Goal: Information Seeking & Learning: Learn about a topic

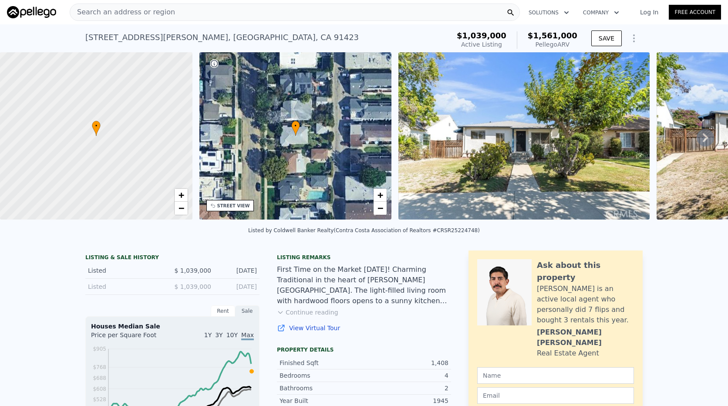
click at [204, 16] on div "Search an address or region" at bounding box center [295, 11] width 450 height 17
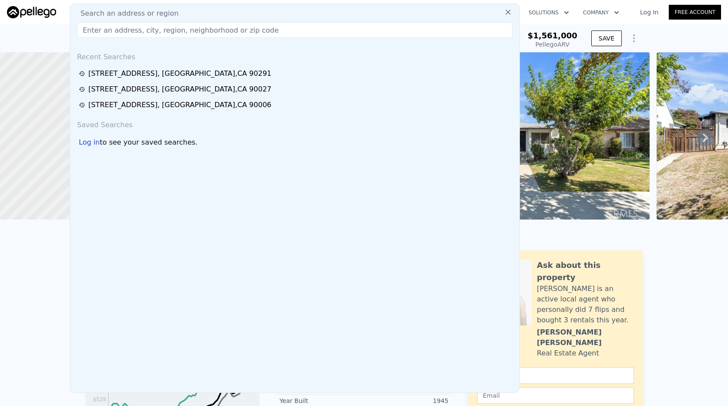
type input "b"
paste input "[STREET_ADDRESS]"
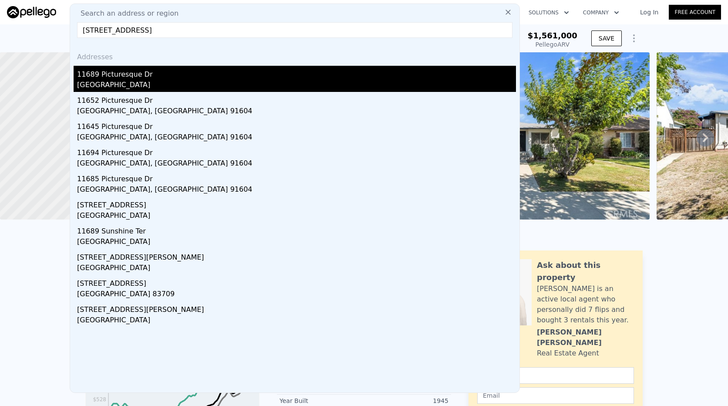
type input "[STREET_ADDRESS]"
click at [157, 81] on div "[GEOGRAPHIC_DATA]" at bounding box center [296, 86] width 439 height 12
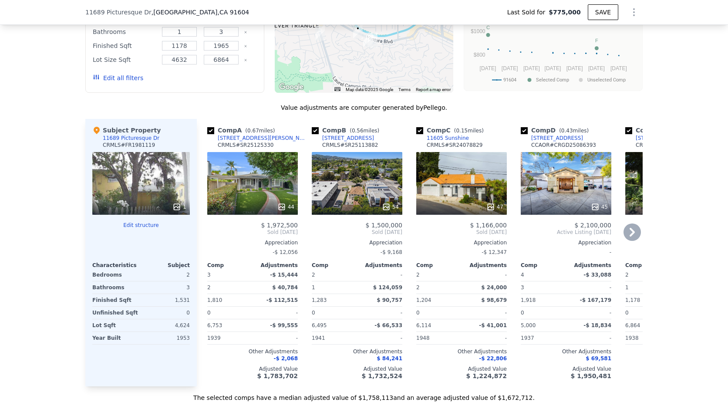
click at [447, 182] on div "47" at bounding box center [461, 183] width 91 height 63
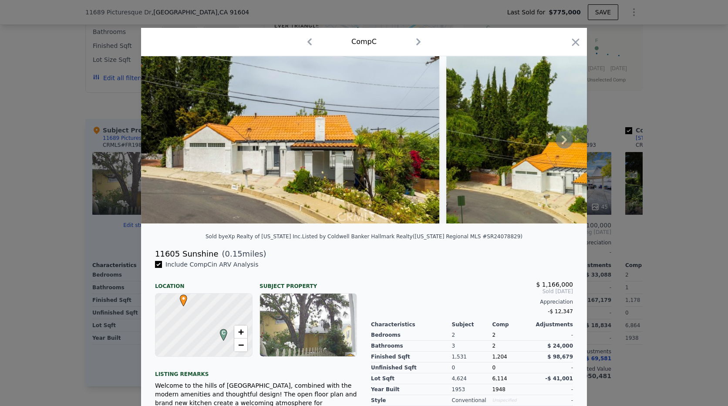
click at [347, 154] on img at bounding box center [290, 139] width 298 height 167
click at [564, 137] on icon at bounding box center [563, 139] width 17 height 17
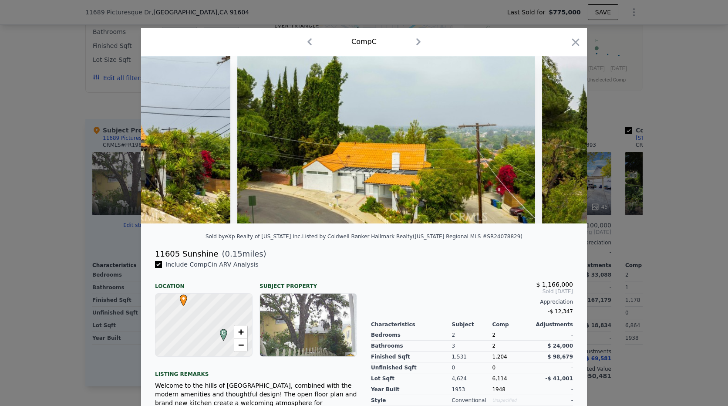
click at [565, 139] on img at bounding box center [691, 139] width 298 height 167
click at [565, 148] on icon at bounding box center [563, 139] width 17 height 17
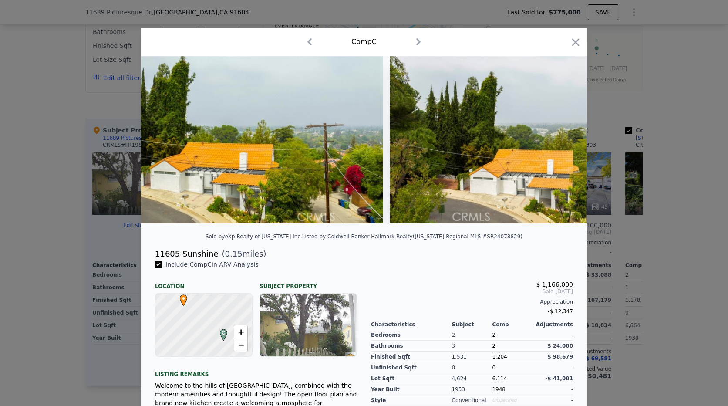
scroll to position [0, 418]
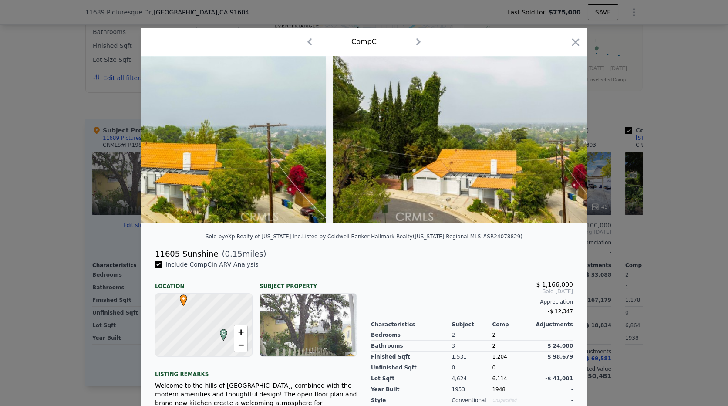
click at [565, 148] on img at bounding box center [482, 139] width 298 height 167
click at [565, 148] on icon at bounding box center [563, 139] width 17 height 17
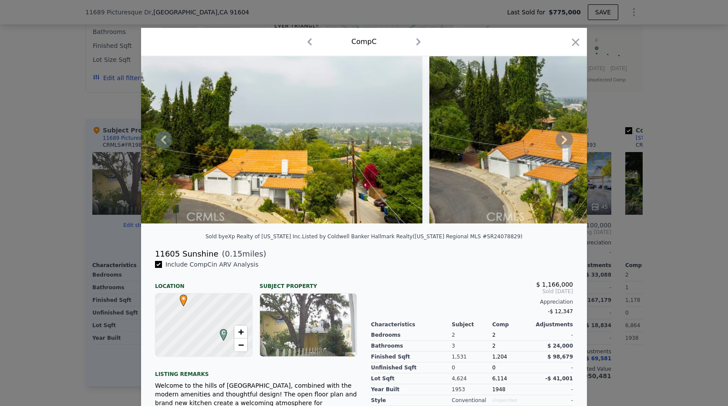
click at [565, 148] on icon at bounding box center [563, 139] width 17 height 17
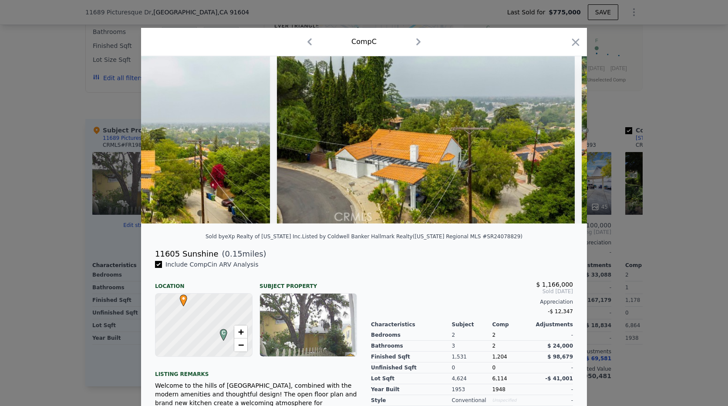
scroll to position [0, 836]
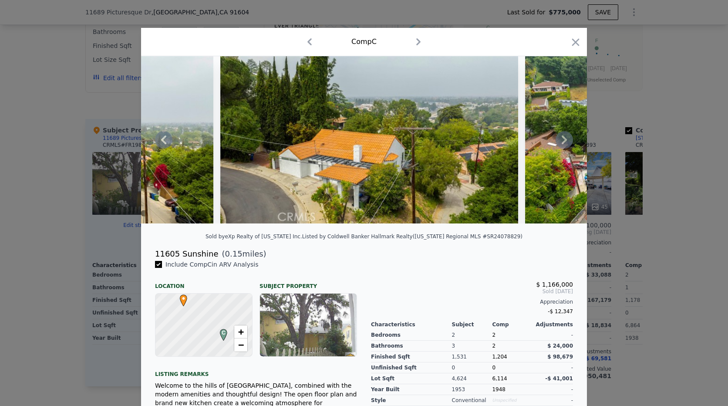
click at [565, 148] on icon at bounding box center [563, 139] width 17 height 17
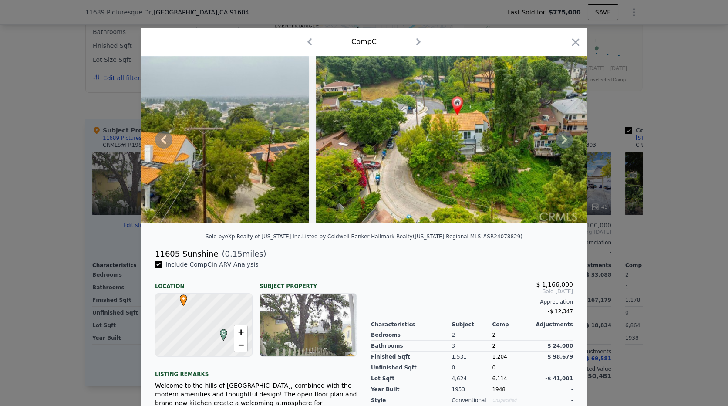
click at [565, 148] on icon at bounding box center [563, 139] width 17 height 17
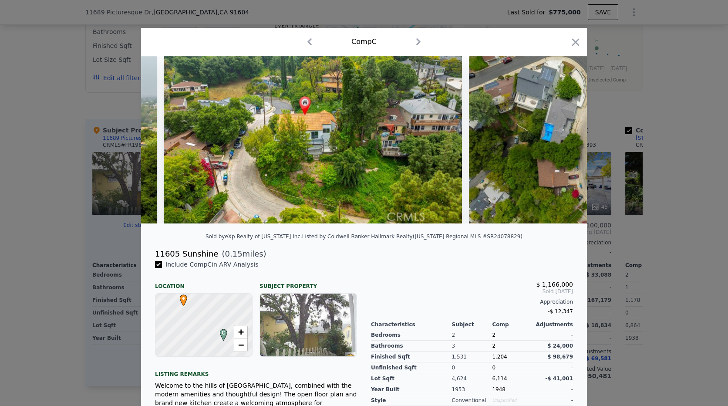
scroll to position [0, 1254]
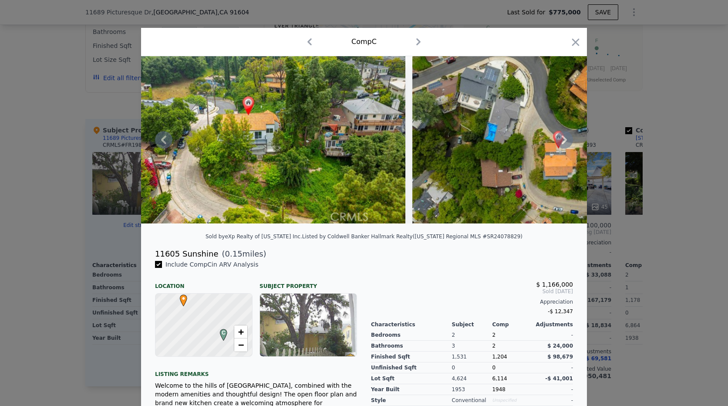
click at [565, 148] on icon at bounding box center [563, 139] width 17 height 17
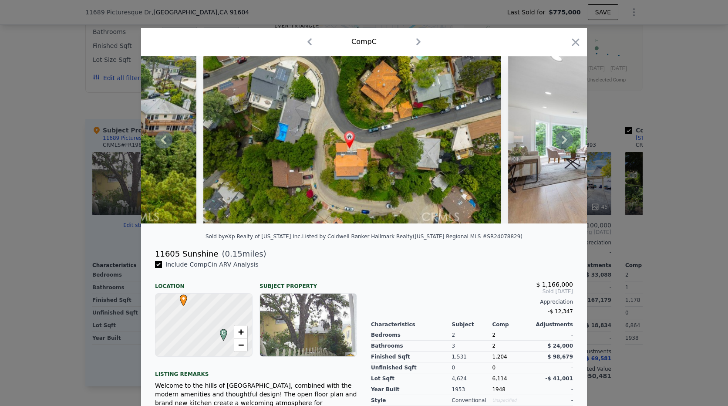
click at [565, 148] on icon at bounding box center [563, 139] width 17 height 17
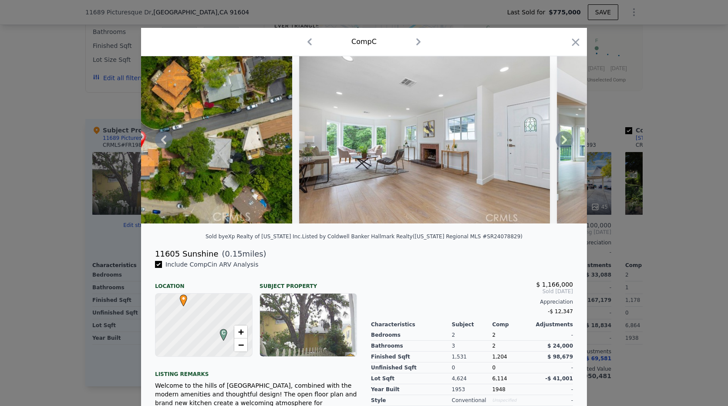
click at [565, 148] on icon at bounding box center [563, 139] width 17 height 17
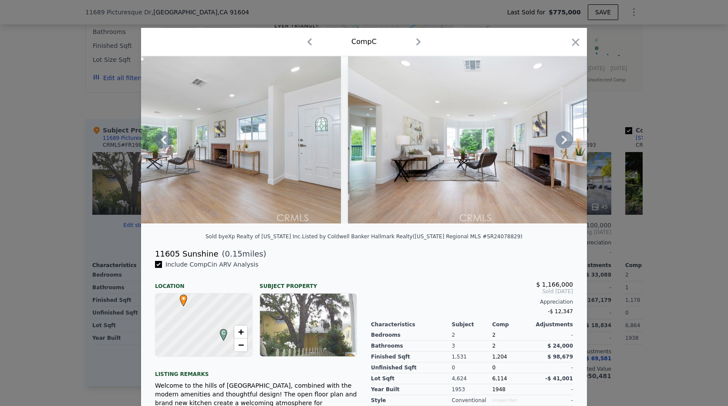
click at [565, 148] on icon at bounding box center [563, 139] width 17 height 17
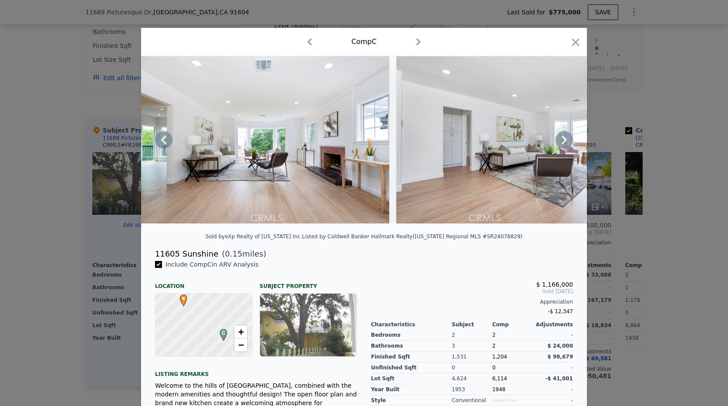
click at [563, 148] on icon at bounding box center [563, 139] width 17 height 17
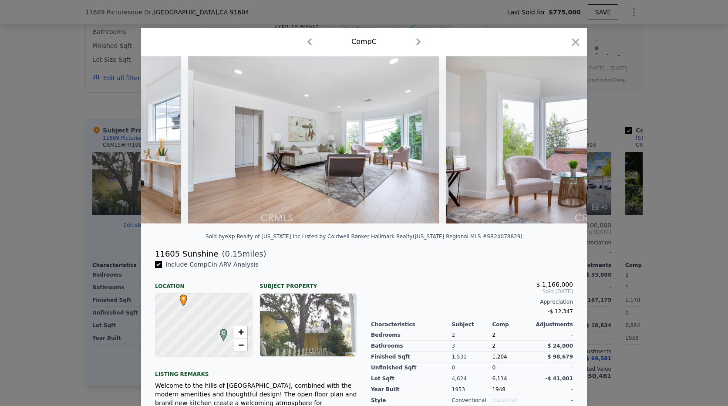
scroll to position [0, 2298]
click at [563, 148] on div at bounding box center [364, 139] width 446 height 167
click at [561, 144] on icon at bounding box center [563, 139] width 5 height 9
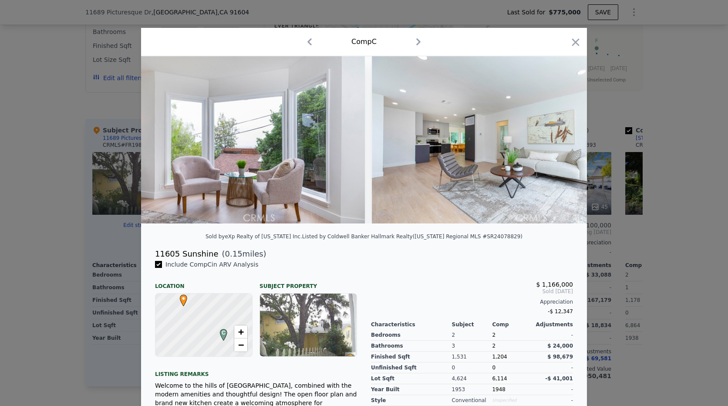
scroll to position [0, 2716]
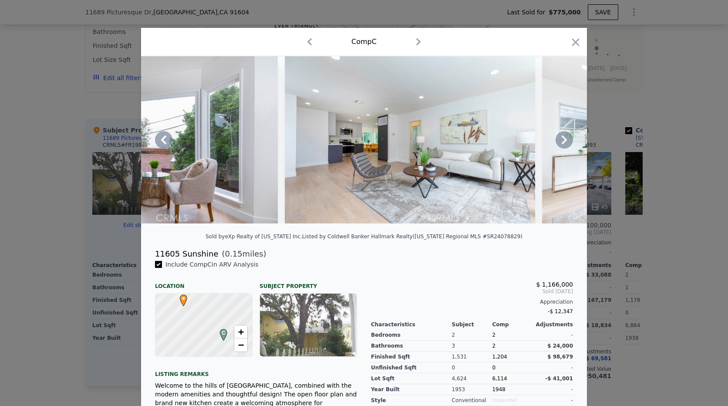
click at [559, 147] on div at bounding box center [364, 139] width 446 height 167
click at [561, 144] on icon at bounding box center [563, 139] width 5 height 9
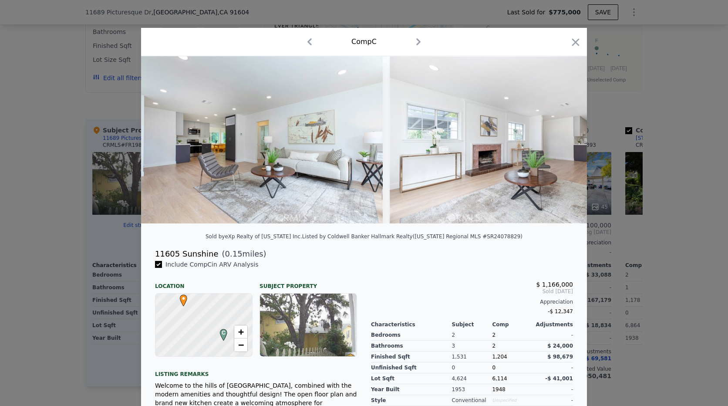
click at [559, 147] on img at bounding box center [515, 139] width 251 height 167
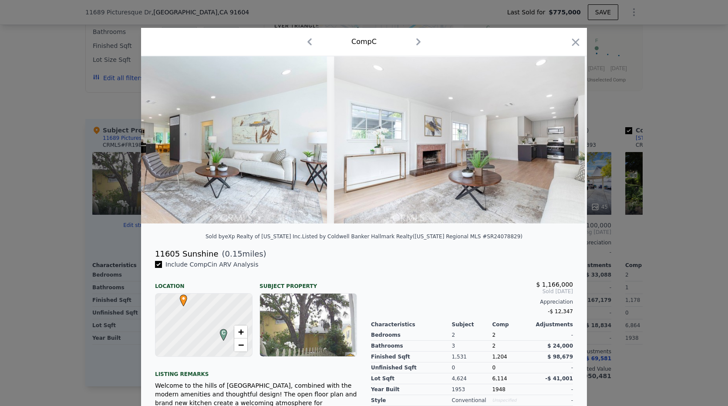
scroll to position [0, 2925]
click at [559, 147] on img at bounding box center [458, 139] width 251 height 167
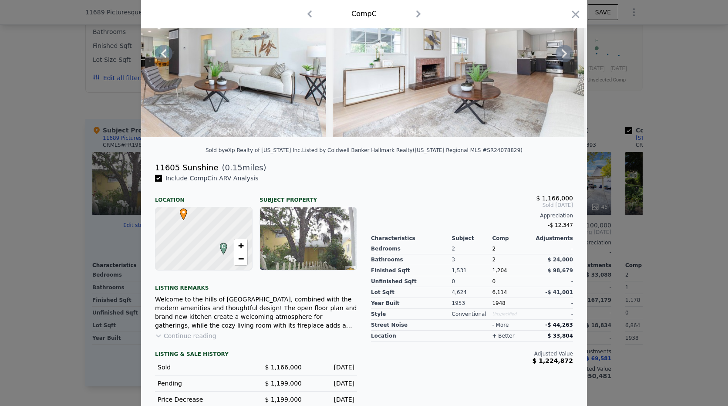
scroll to position [0, 0]
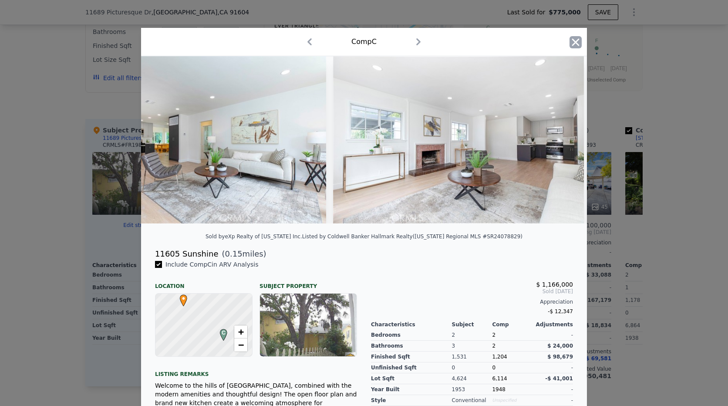
click at [569, 38] on icon "button" at bounding box center [575, 42] width 12 height 12
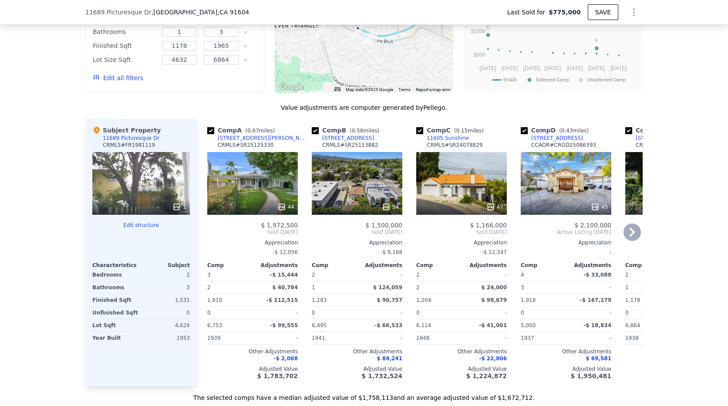
click at [439, 141] on div "11605 Sunshine" at bounding box center [448, 137] width 42 height 7
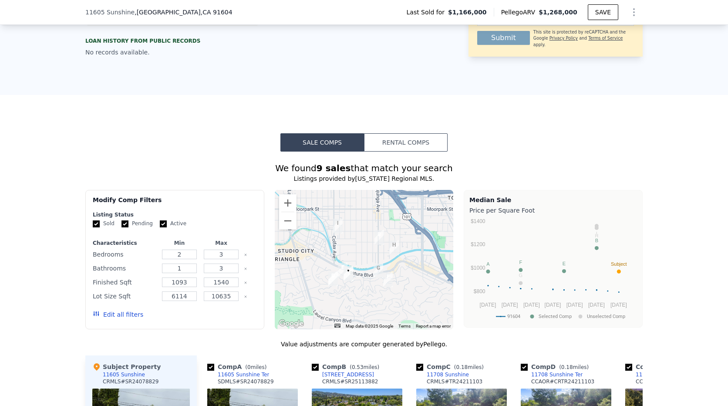
scroll to position [519, 0]
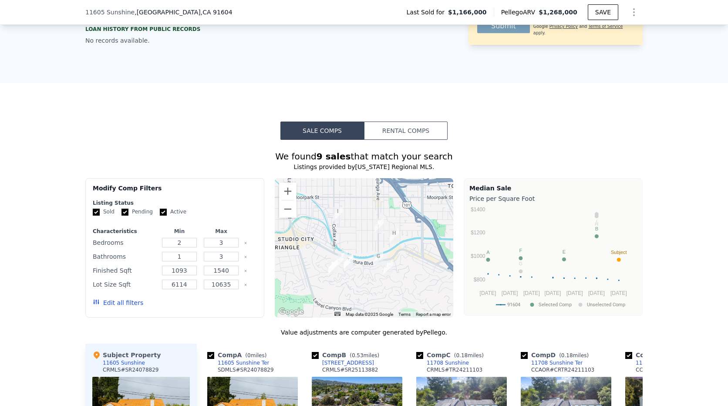
click at [30, 205] on div "We found 9 sales that match your search Listings provided by California Regiona…" at bounding box center [364, 389] width 728 height 499
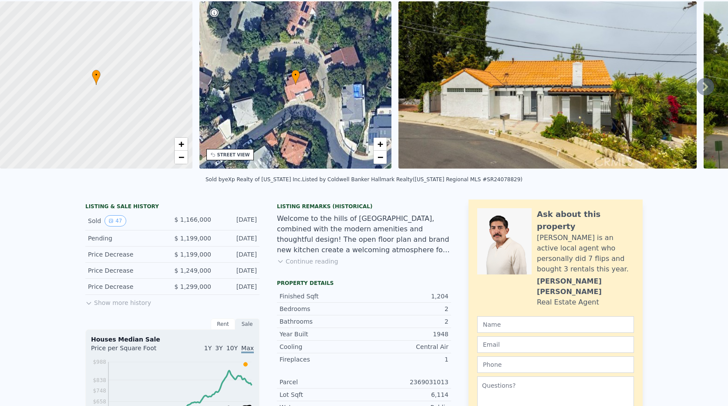
scroll to position [0, 0]
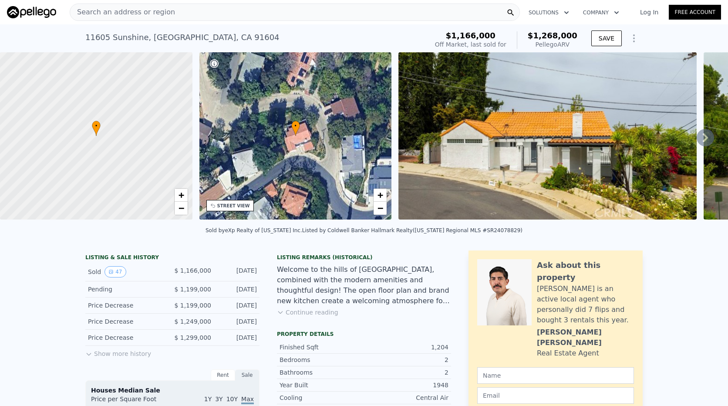
click at [696, 141] on icon at bounding box center [704, 137] width 17 height 17
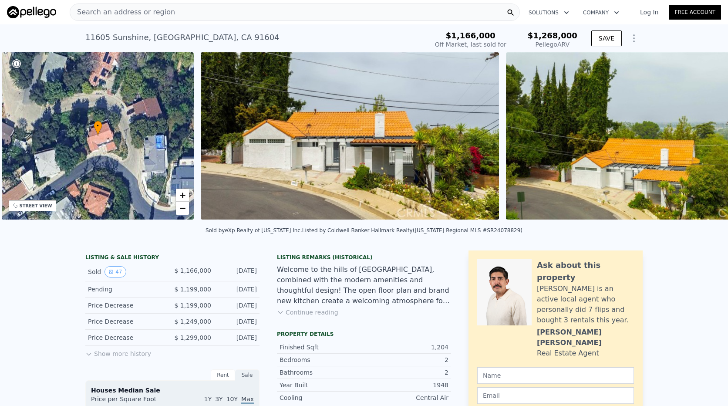
scroll to position [0, 203]
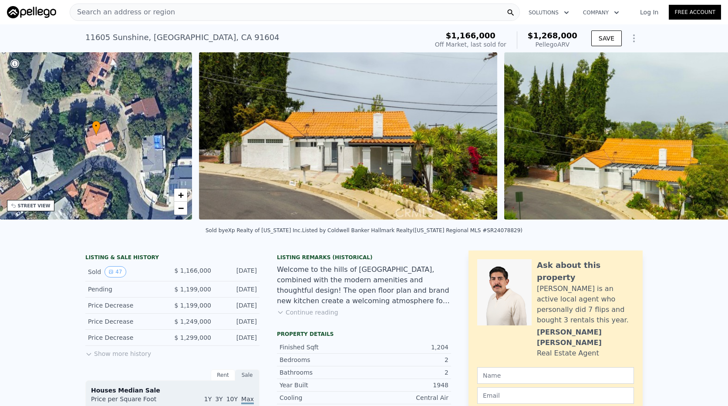
click at [694, 141] on div "• + − • + − STREET VIEW Loading... SATELLITE VIEW" at bounding box center [364, 137] width 728 height 170
click at [700, 144] on icon at bounding box center [704, 137] width 17 height 17
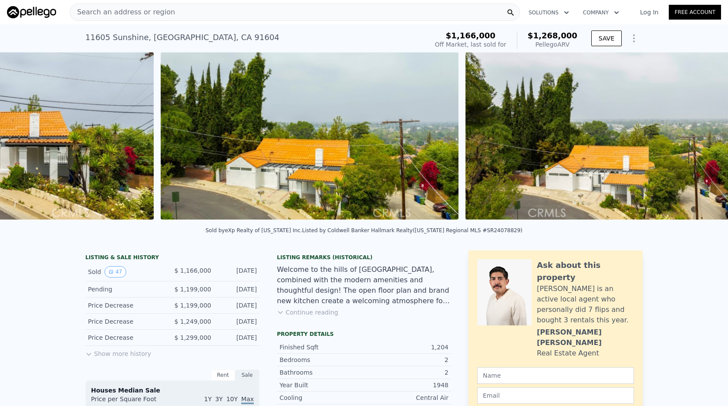
scroll to position [0, 703]
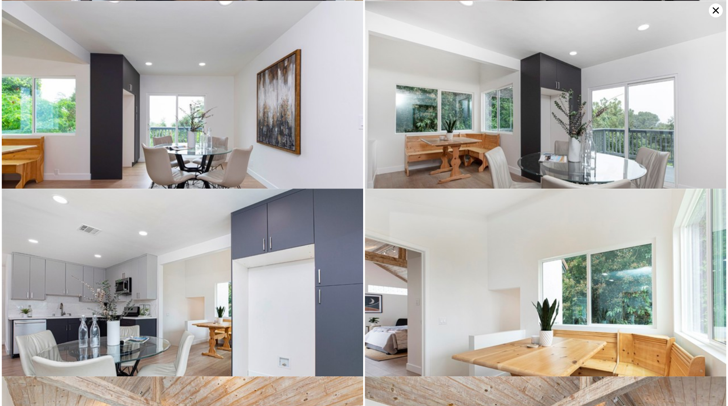
scroll to position [1412, 0]
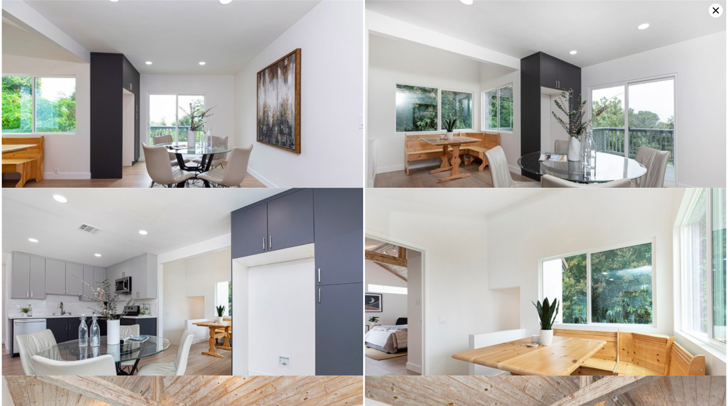
click at [717, 8] on icon at bounding box center [716, 10] width 14 height 14
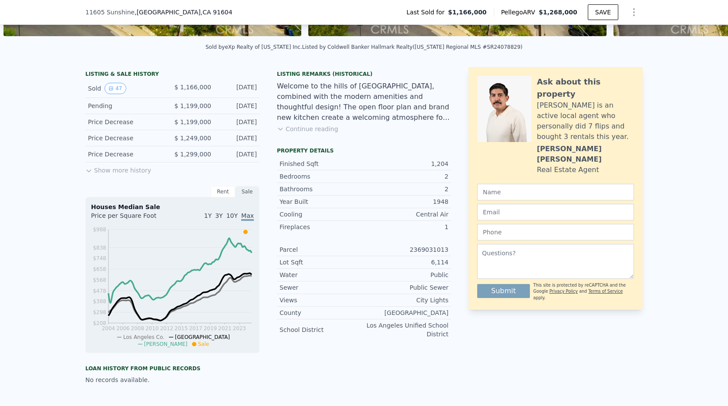
scroll to position [84, 0]
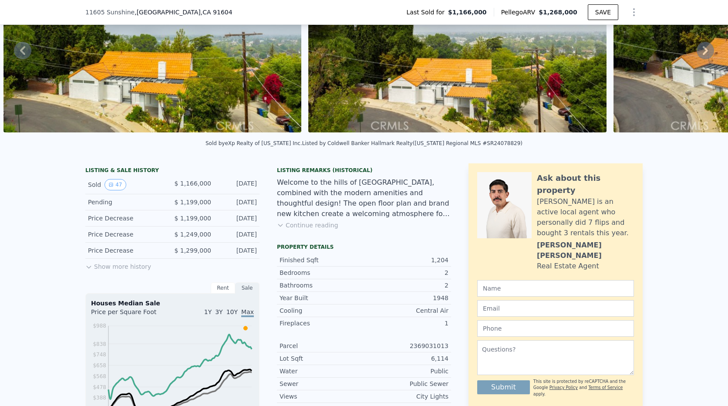
click at [324, 229] on button "Continue reading" at bounding box center [307, 225] width 61 height 9
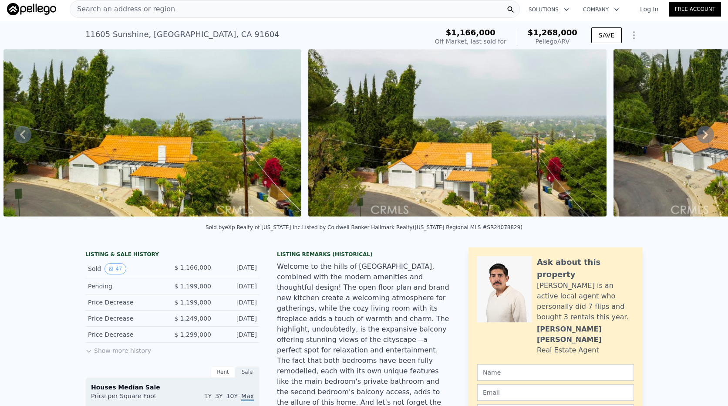
scroll to position [0, 0]
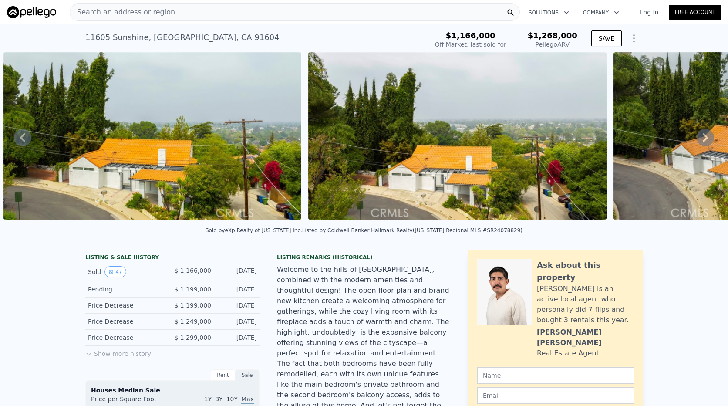
click at [703, 141] on icon at bounding box center [705, 137] width 5 height 9
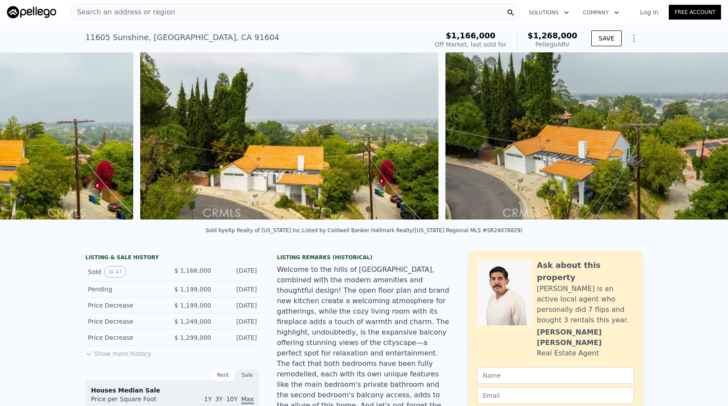
scroll to position [0, 1008]
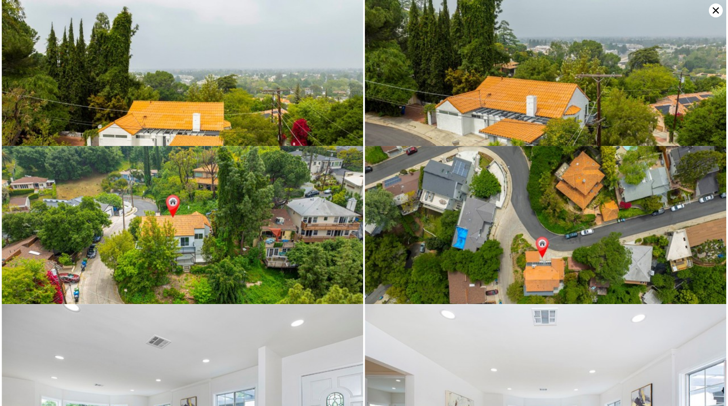
scroll to position [158, 0]
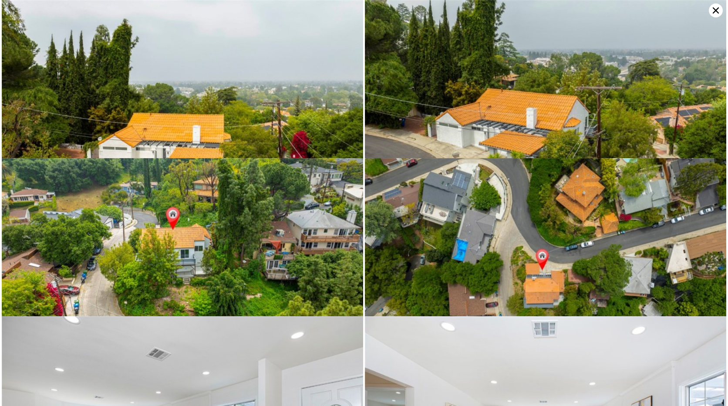
click at [718, 10] on icon at bounding box center [716, 10] width 14 height 14
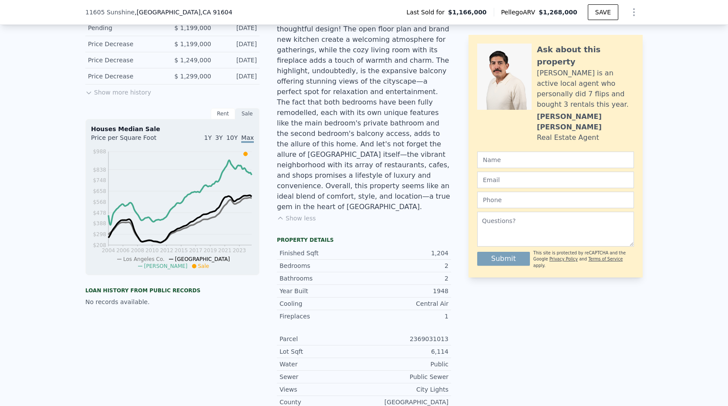
scroll to position [84, 0]
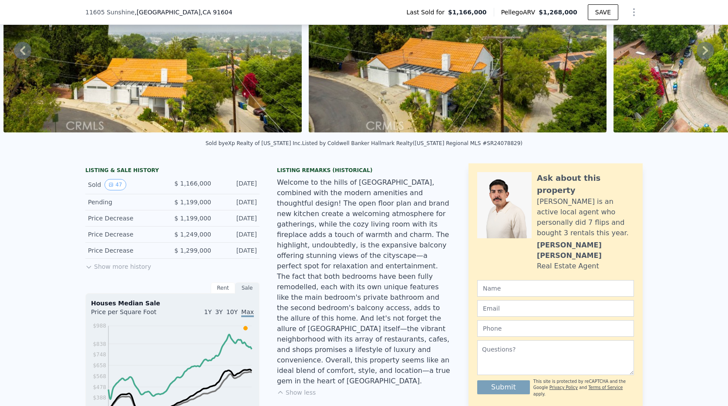
click at [23, 55] on icon at bounding box center [22, 50] width 5 height 9
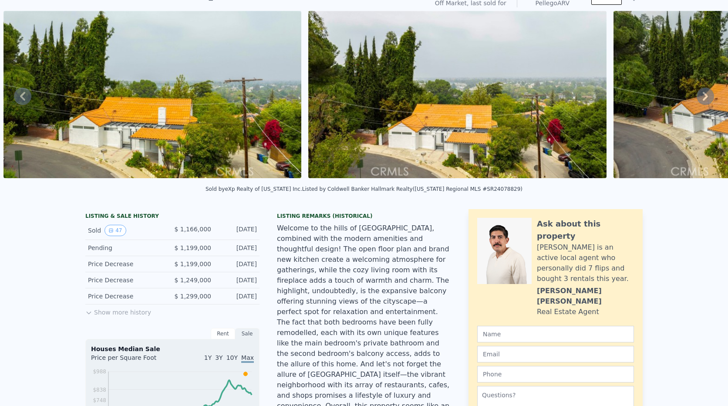
scroll to position [3, 0]
